Goal: Obtain resource: Obtain resource

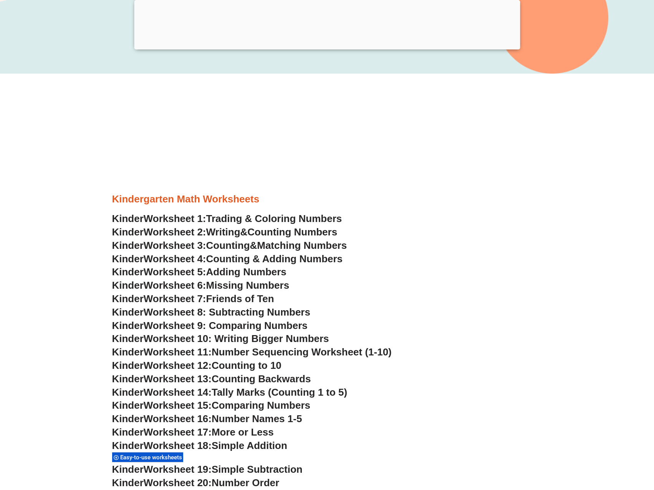
scroll to position [269, 0]
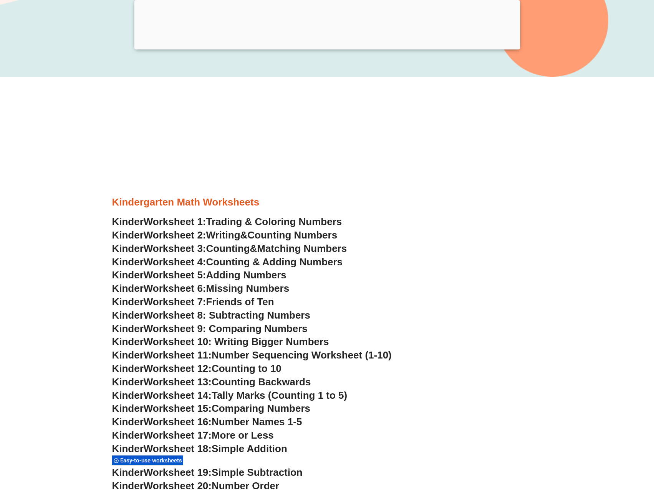
click at [225, 234] on span "Writing" at bounding box center [223, 235] width 34 height 12
click at [295, 248] on span "Matching Numbers" at bounding box center [302, 249] width 90 height 12
click at [246, 303] on span "Friends of Ten" at bounding box center [240, 302] width 68 height 12
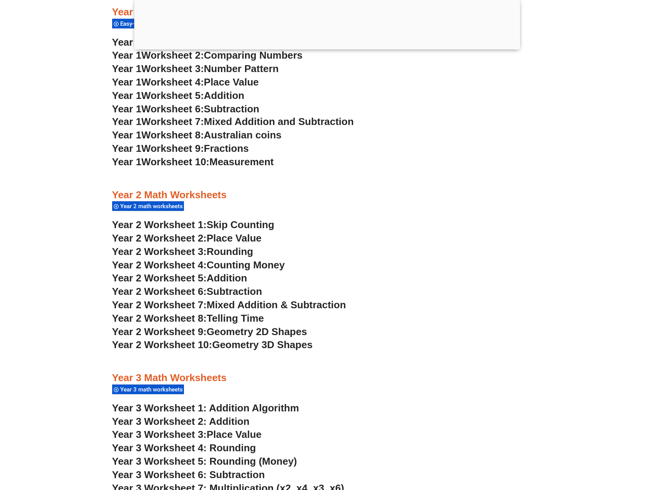
scroll to position [844, 0]
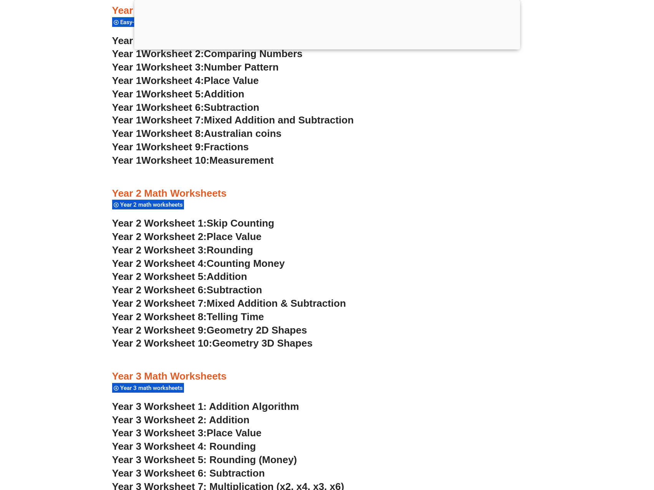
click at [220, 235] on span "Place Value" at bounding box center [233, 237] width 55 height 12
click at [227, 221] on span "Skip Counting" at bounding box center [240, 224] width 68 height 12
click at [211, 253] on span "Rounding" at bounding box center [229, 250] width 46 height 12
click at [235, 318] on span "Telling Time" at bounding box center [234, 317] width 57 height 12
